Goal: Transaction & Acquisition: Register for event/course

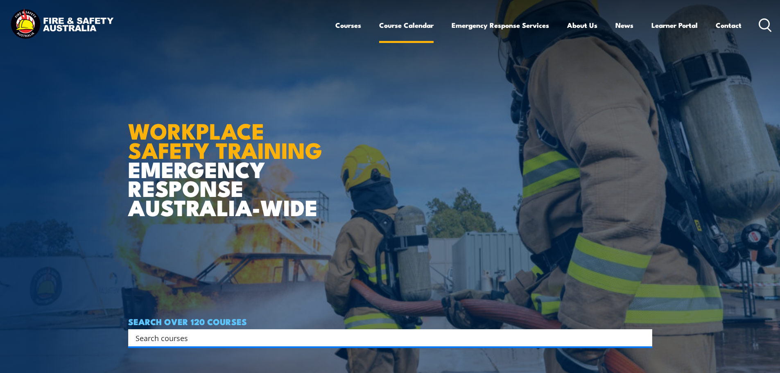
click at [416, 25] on link "Course Calendar" at bounding box center [406, 25] width 54 height 22
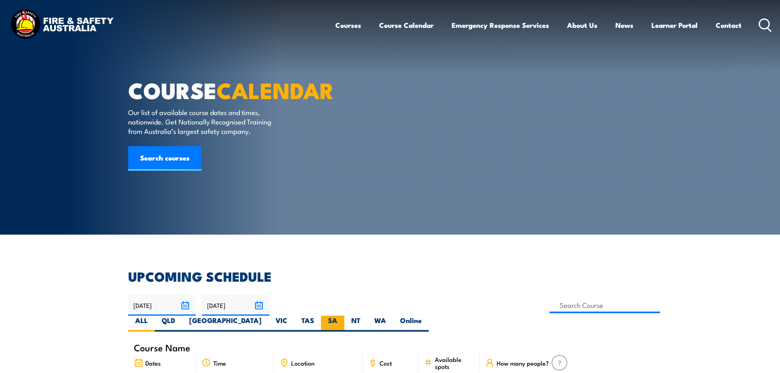
click at [345, 316] on label "SA" at bounding box center [332, 324] width 23 height 16
click at [343, 316] on input "SA" at bounding box center [340, 318] width 5 height 5
radio input "true"
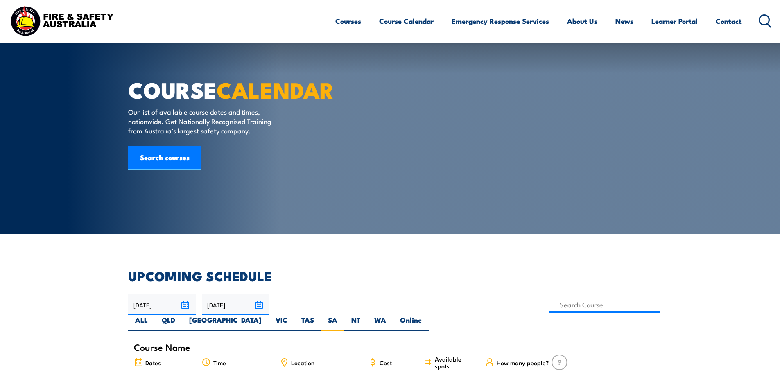
scroll to position [123, 0]
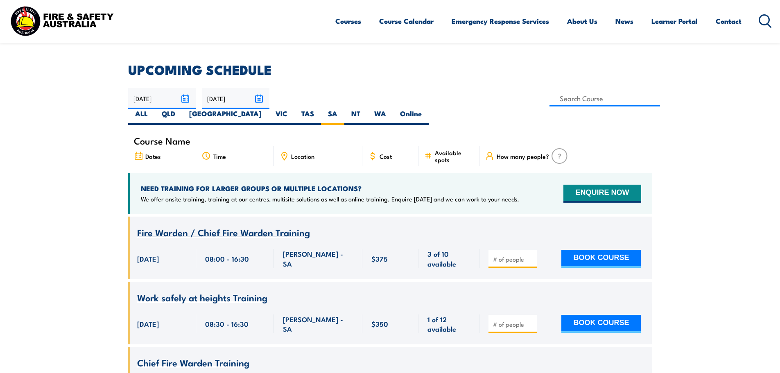
scroll to position [256, 0]
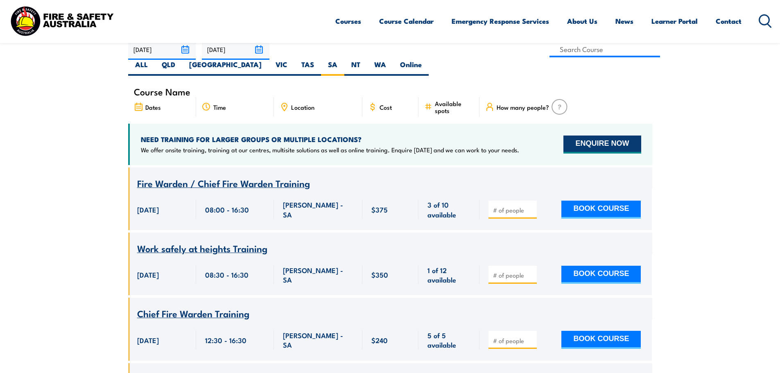
click at [596, 136] on button "ENQUIRE NOW" at bounding box center [602, 145] width 77 height 18
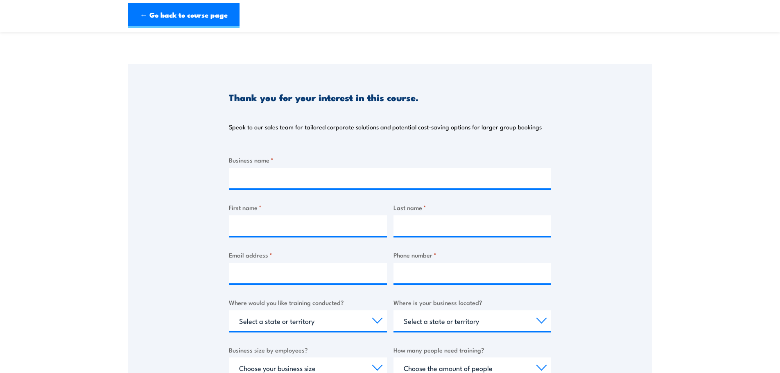
scroll to position [82, 0]
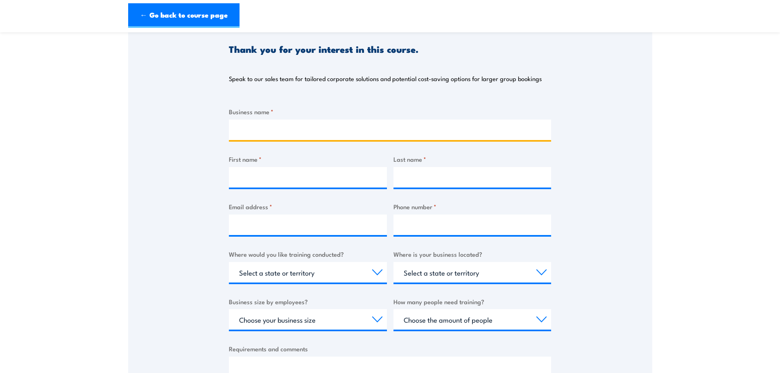
click at [269, 124] on input "Business name *" at bounding box center [390, 130] width 322 height 20
type input "5B Industries Pty Ltd"
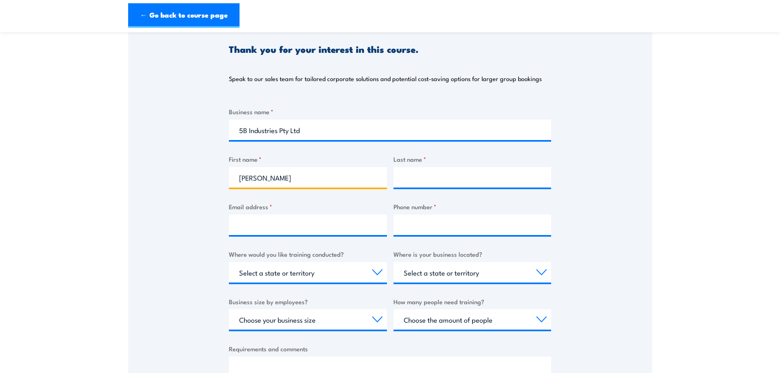
type input "Alison"
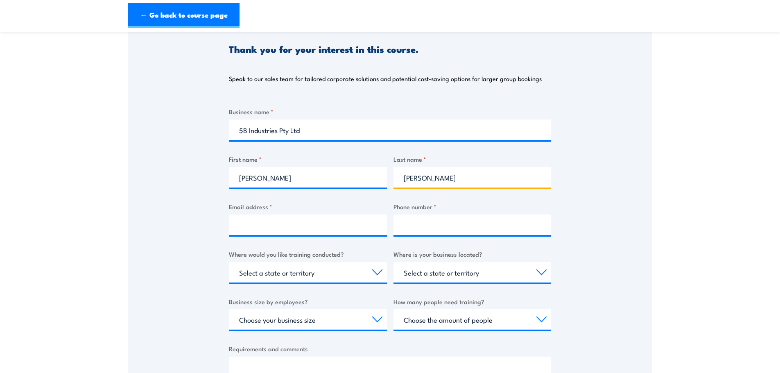
type input "Konicek"
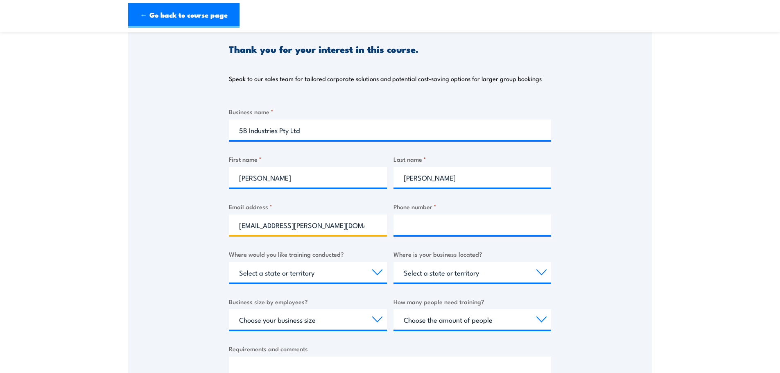
type input "alison.konicek@5b.com.au"
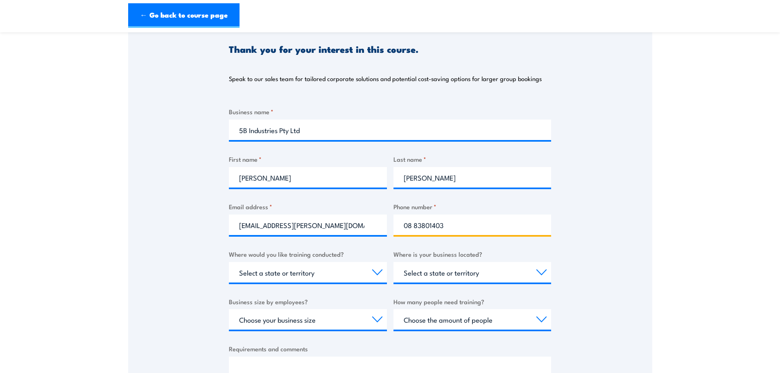
type input "08 83801403"
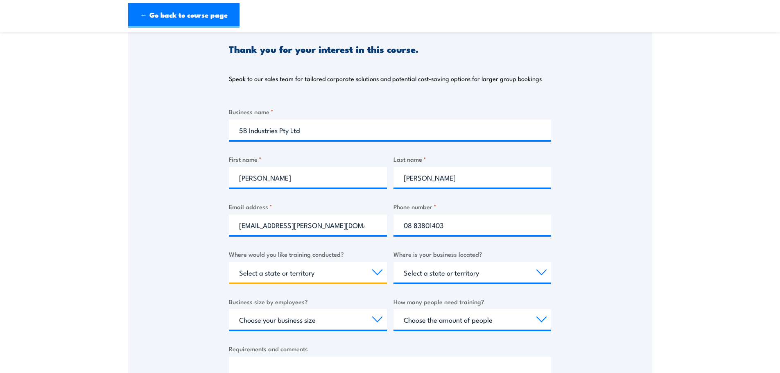
click at [286, 270] on select "Select a state or territory Nationally - multiple locations QLD NSW VIC SA ACT …" at bounding box center [308, 272] width 158 height 20
select select "SA"
click at [229, 262] on select "Select a state or territory Nationally - multiple locations QLD NSW VIC SA ACT …" at bounding box center [308, 272] width 158 height 20
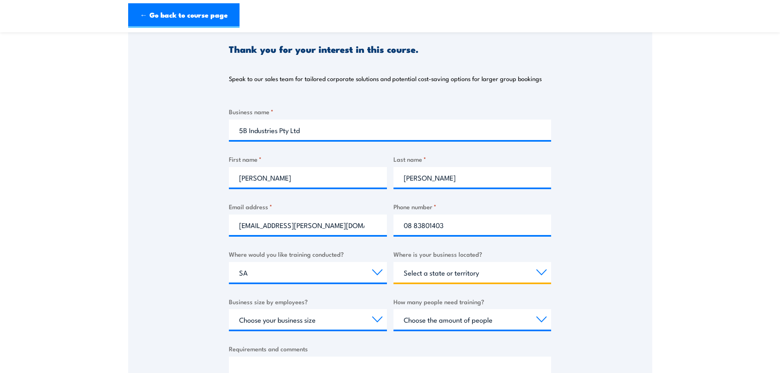
click at [467, 274] on select "Select a state or territory QLD NSW VIC SA ACT WA TAS NT" at bounding box center [473, 272] width 158 height 20
select select "SA"
click at [394, 262] on select "Select a state or territory QLD NSW VIC SA ACT WA TAS NT" at bounding box center [473, 272] width 158 height 20
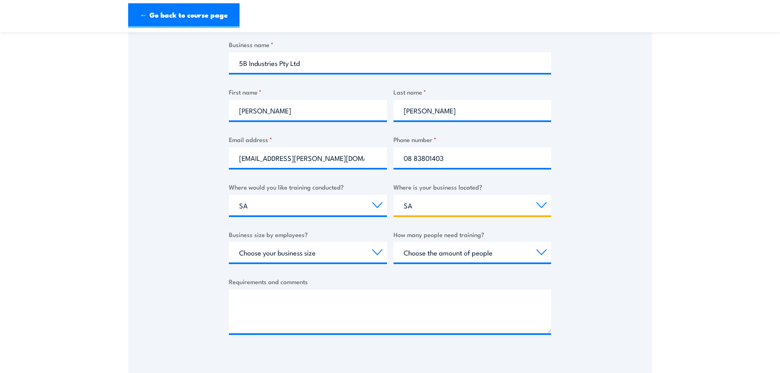
scroll to position [164, 0]
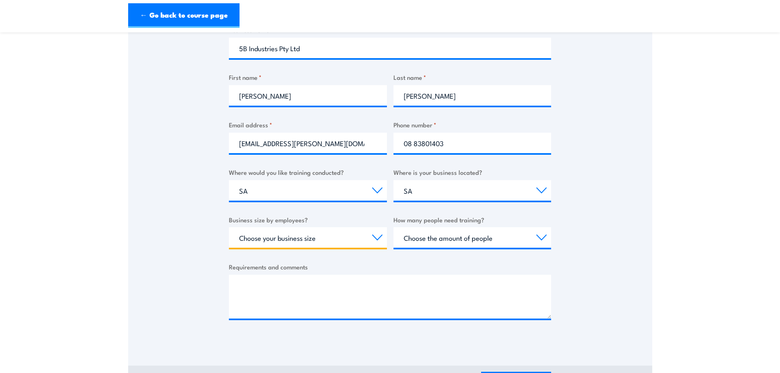
click at [336, 237] on select "Choose your business size 1 to 19 20 to 199 200+" at bounding box center [308, 237] width 158 height 20
select select "1 to 19"
click at [229, 227] on select "Choose your business size 1 to 19 20 to 199 200+" at bounding box center [308, 237] width 158 height 20
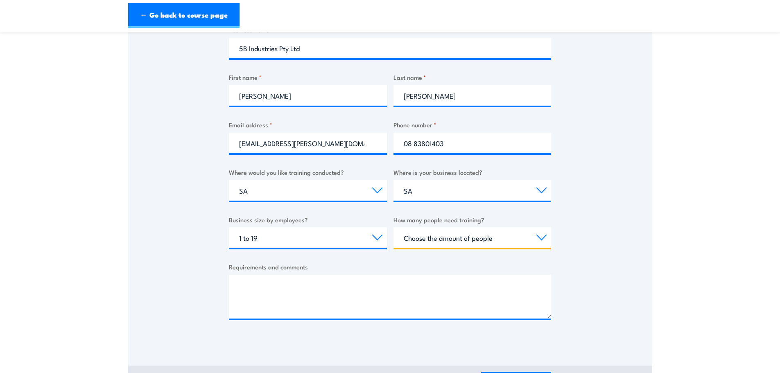
click at [418, 238] on select "Choose the amount of people 1 to 4 5 to 19 20+" at bounding box center [473, 237] width 158 height 20
select select "5 to 19"
click at [394, 227] on select "Choose the amount of people 1 to 4 5 to 19 20+" at bounding box center [473, 237] width 158 height 20
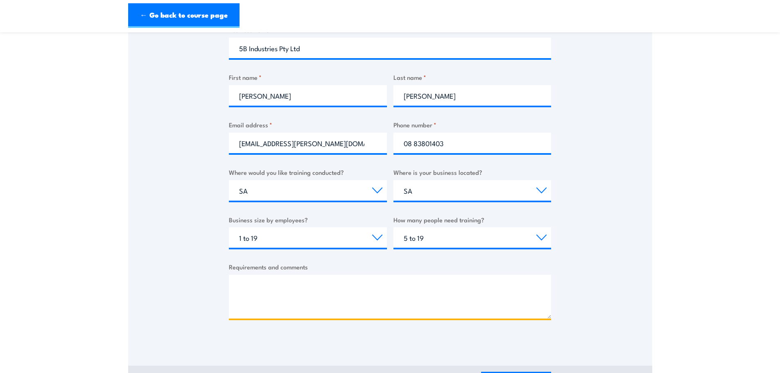
click at [293, 289] on textarea "Requirements and comments" at bounding box center [390, 297] width 322 height 44
type textarea "I"
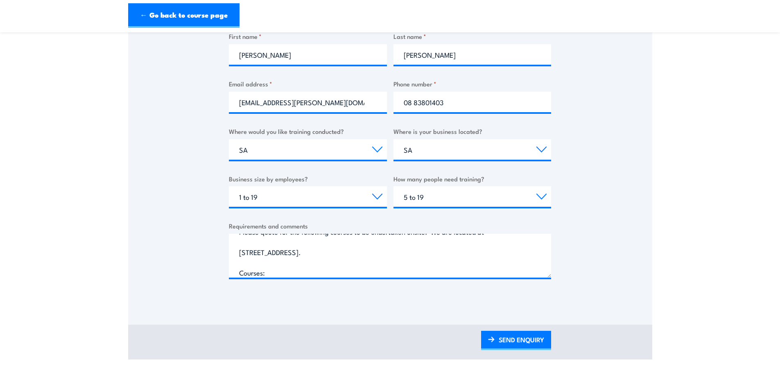
scroll to position [246, 0]
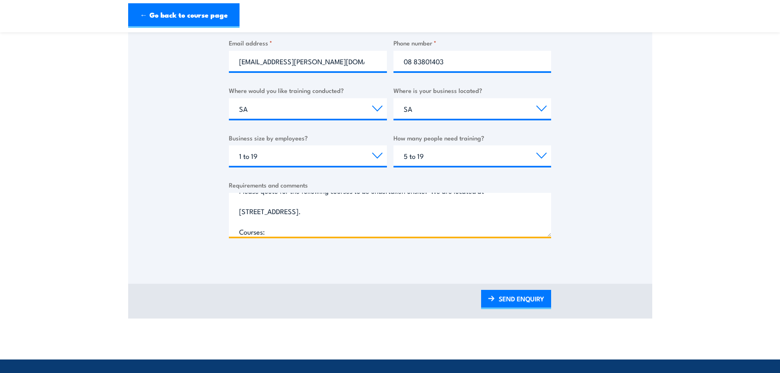
click at [288, 230] on textarea "Please quote for the following courses to be undertaken onsite. We are located …" at bounding box center [390, 215] width 322 height 44
paste textarea "Fire Extinguisher / Fire Warden Training"
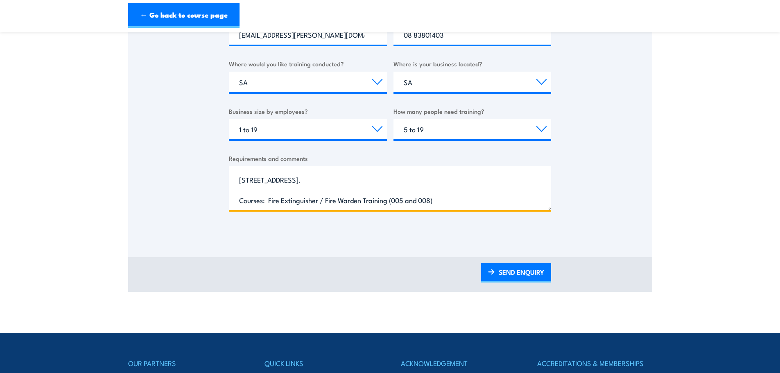
scroll to position [287, 0]
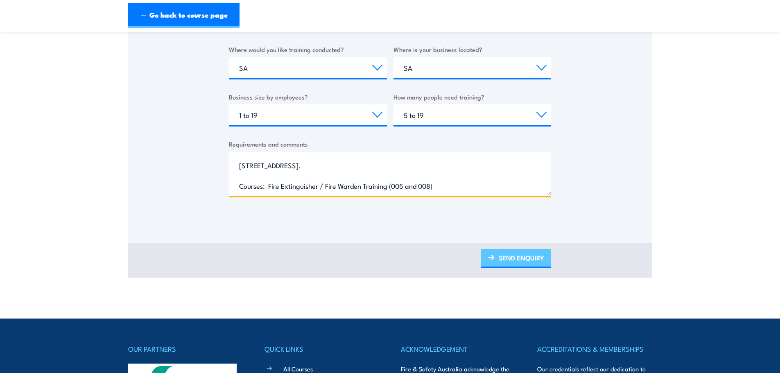
type textarea "Please quote for the following courses to be undertaken onsite. We are located …"
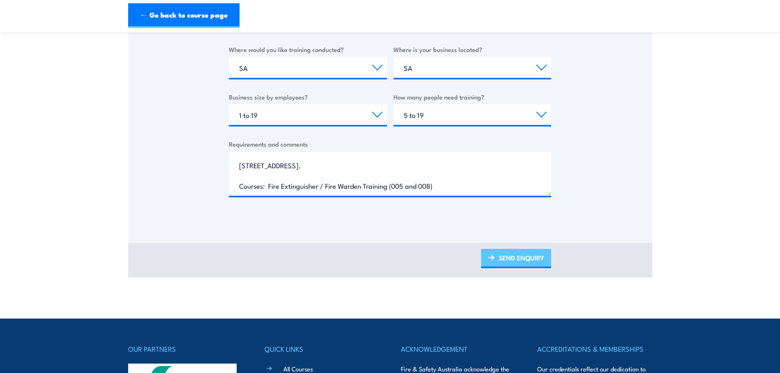
click at [518, 257] on link "SEND ENQUIRY" at bounding box center [516, 258] width 70 height 19
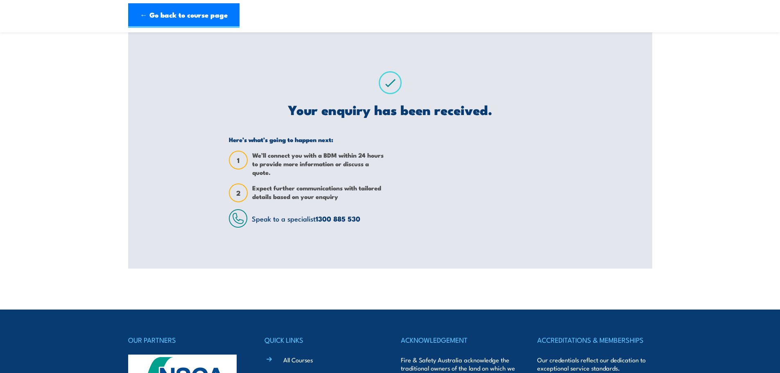
scroll to position [0, 0]
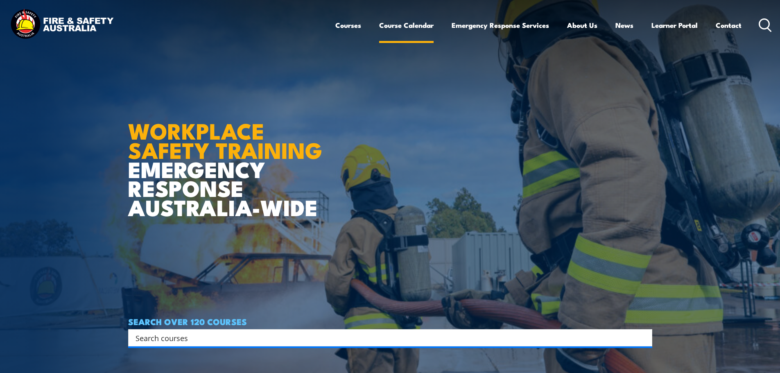
click at [404, 25] on link "Course Calendar" at bounding box center [406, 25] width 54 height 22
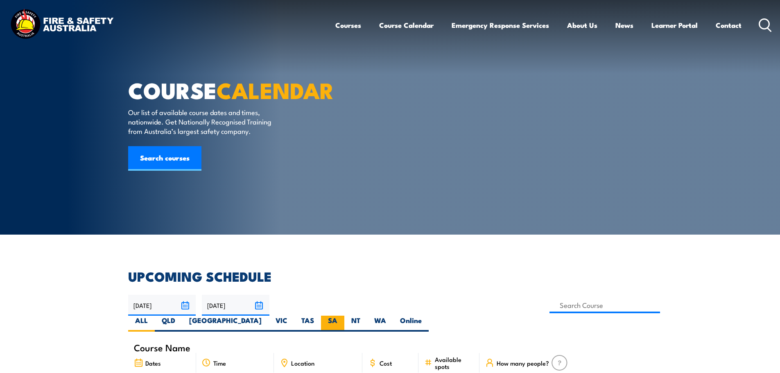
click at [345, 316] on label "SA" at bounding box center [332, 324] width 23 height 16
click at [343, 316] on input "SA" at bounding box center [340, 318] width 5 height 5
radio input "true"
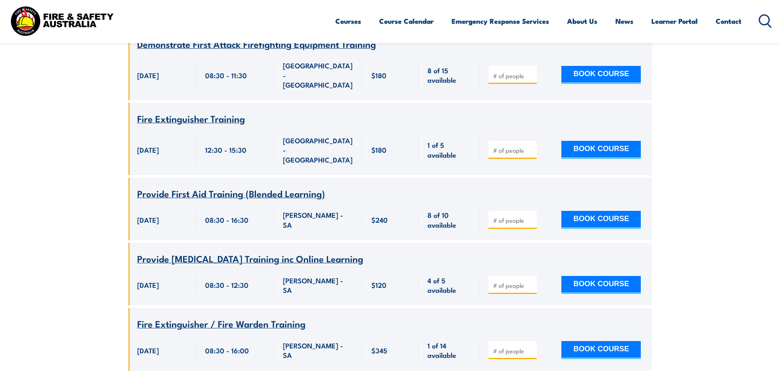
scroll to position [967, 0]
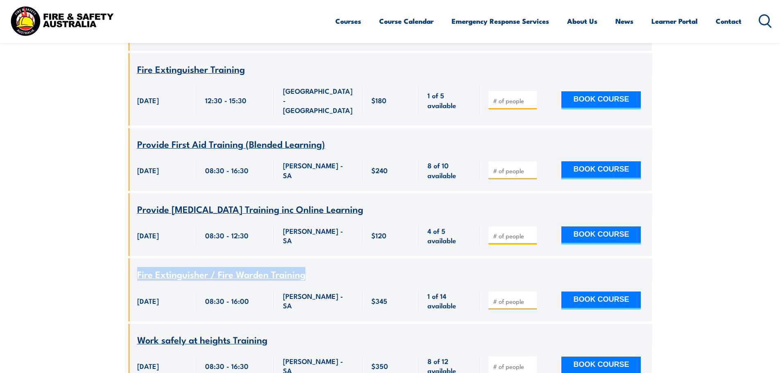
drag, startPoint x: 311, startPoint y: 240, endPoint x: 138, endPoint y: 240, distance: 172.9
click at [138, 270] on div "Fire Extinguisher / Fire Warden Training" at bounding box center [390, 275] width 506 height 10
copy span "Fire Extinguisher / Fire Warden Training"
click at [604, 292] on button "BOOK COURSE" at bounding box center [601, 301] width 79 height 18
type input "1"
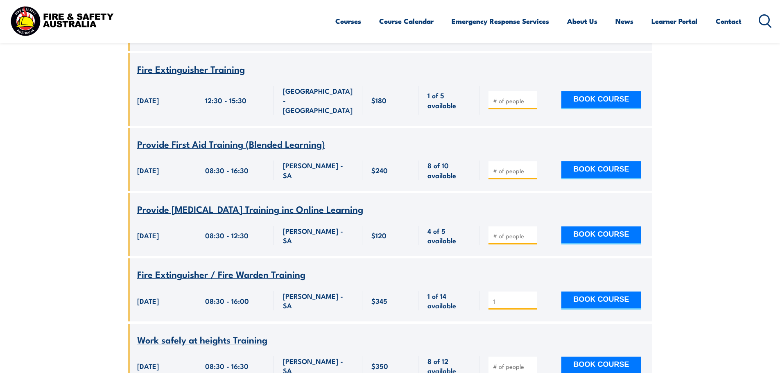
click at [530, 297] on input "1" at bounding box center [513, 301] width 41 height 8
click at [202, 267] on span "Fire Extinguisher / Fire Warden Training" at bounding box center [221, 274] width 168 height 14
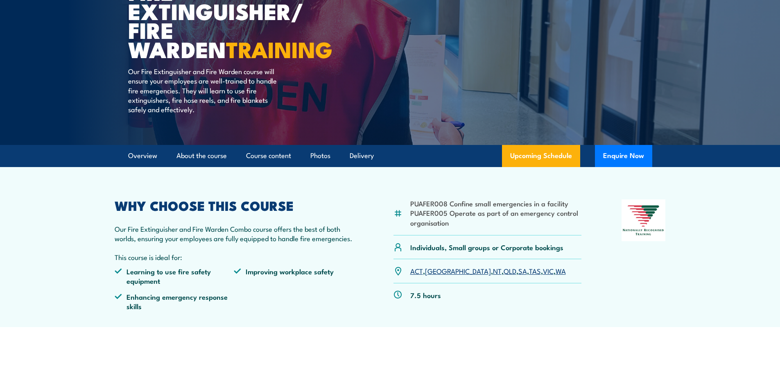
scroll to position [123, 0]
